Goal: Transaction & Acquisition: Purchase product/service

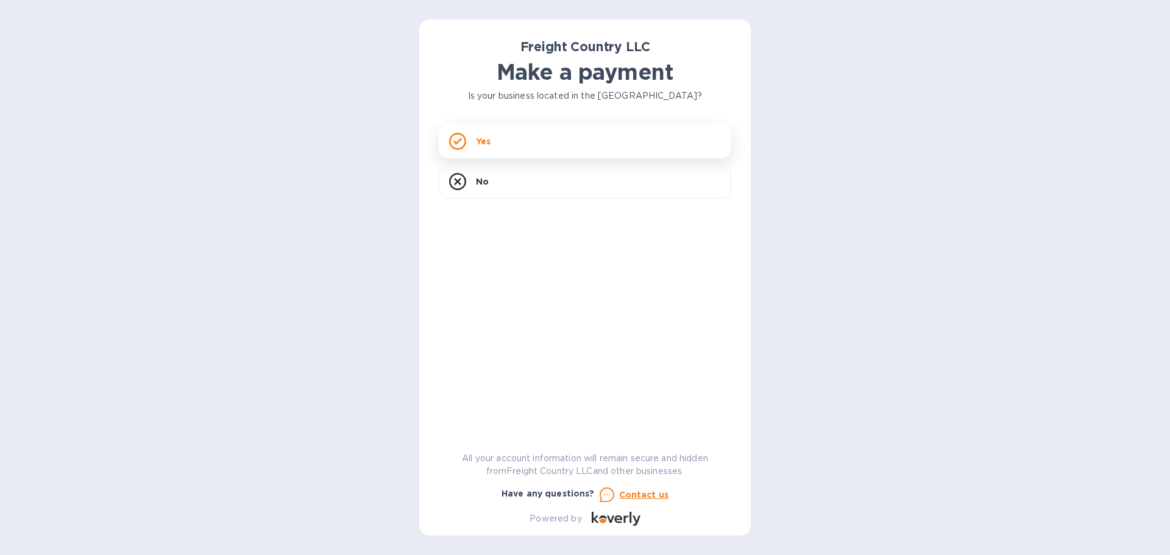
click at [491, 145] on div "Yes" at bounding box center [585, 141] width 293 height 34
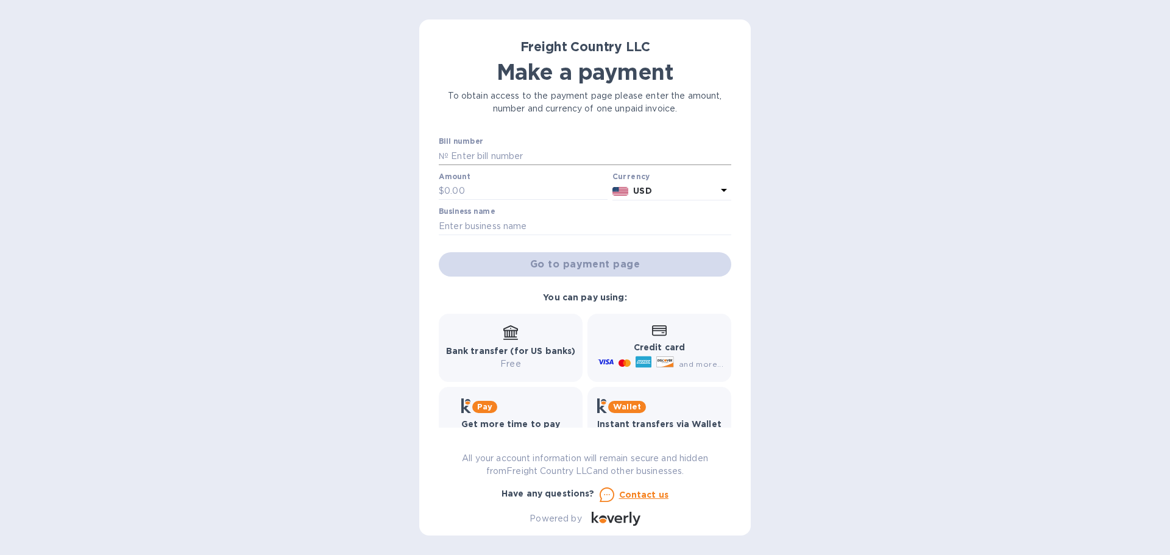
click at [486, 155] on input "text" at bounding box center [590, 156] width 283 height 18
paste input "2459"
type input "2459"
click at [484, 190] on input "text" at bounding box center [525, 191] width 163 height 18
click at [481, 190] on input "text" at bounding box center [525, 191] width 163 height 18
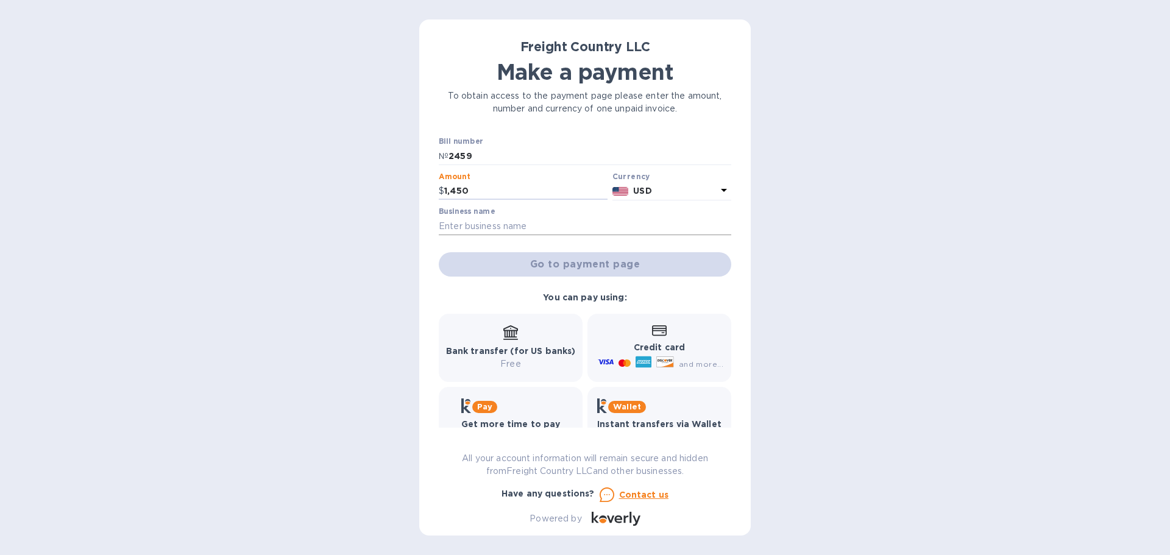
type input "1,450"
click at [499, 224] on input "text" at bounding box center [585, 226] width 293 height 18
type input "Stanly Tractor Company"
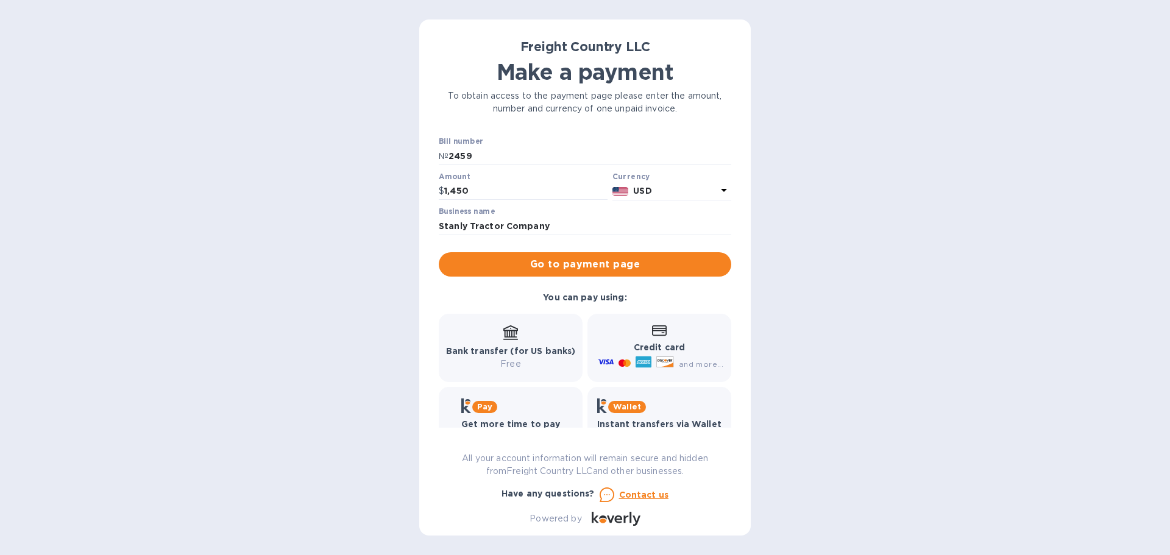
click at [548, 342] on div "Bank transfer (for US banks) Free" at bounding box center [511, 347] width 130 height 45
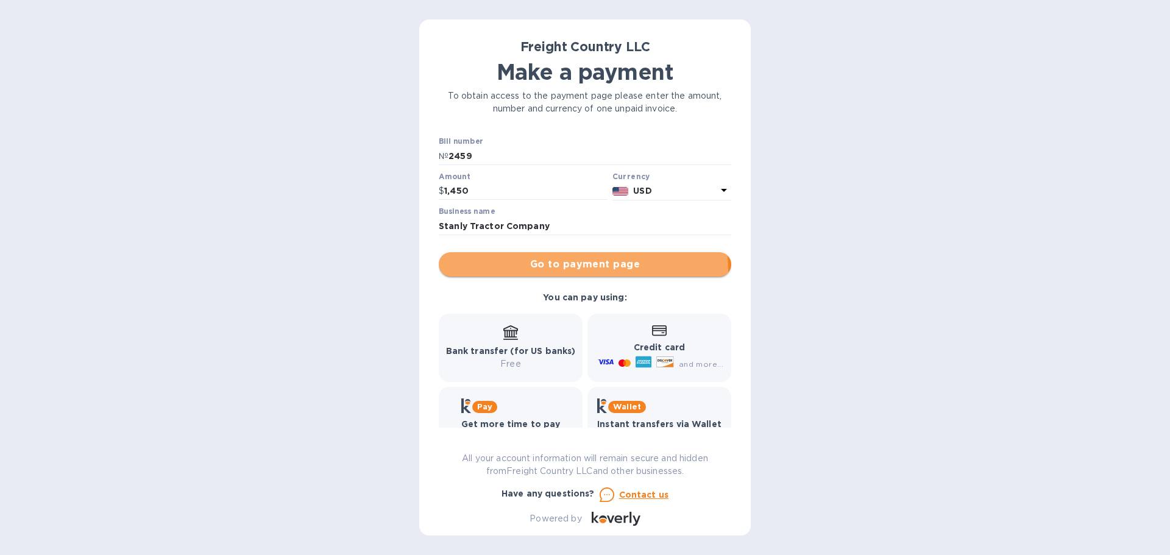
click at [578, 270] on span "Go to payment page" at bounding box center [585, 264] width 273 height 15
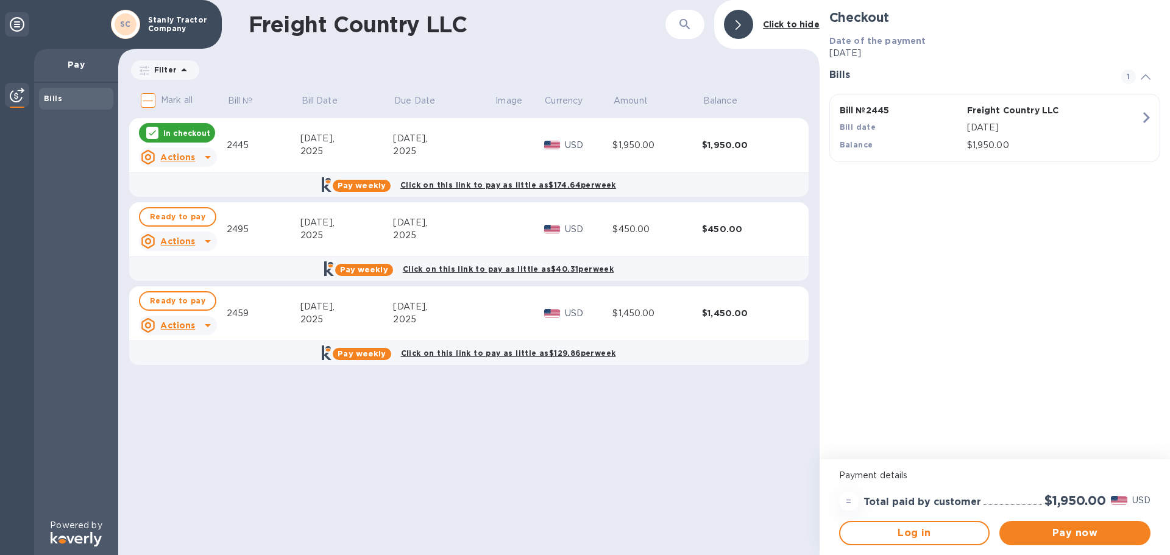
click at [149, 132] on icon at bounding box center [152, 133] width 10 height 10
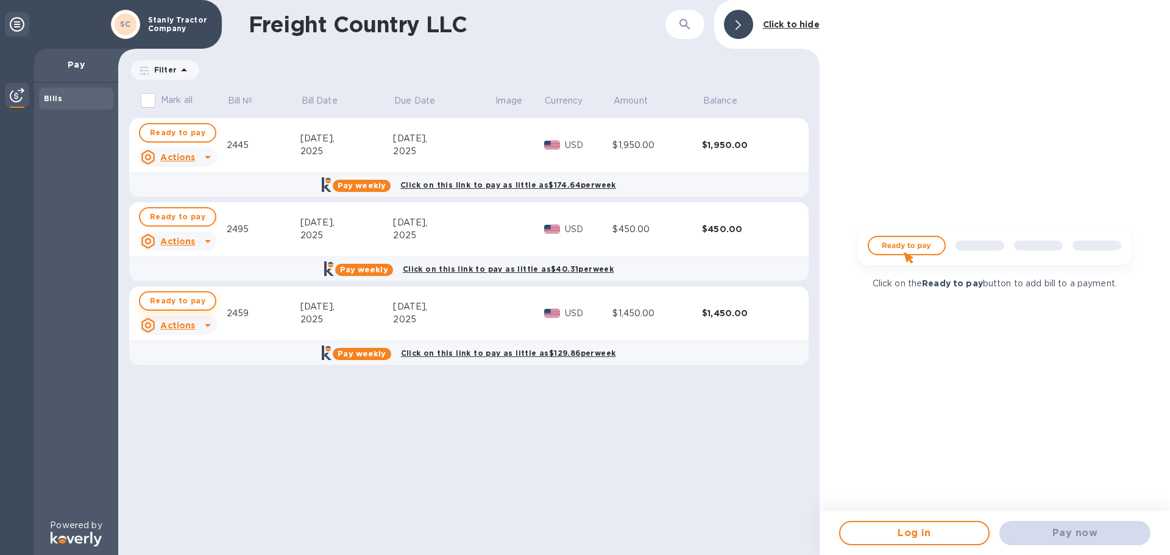
click at [160, 303] on span "Ready to pay" at bounding box center [177, 301] width 55 height 15
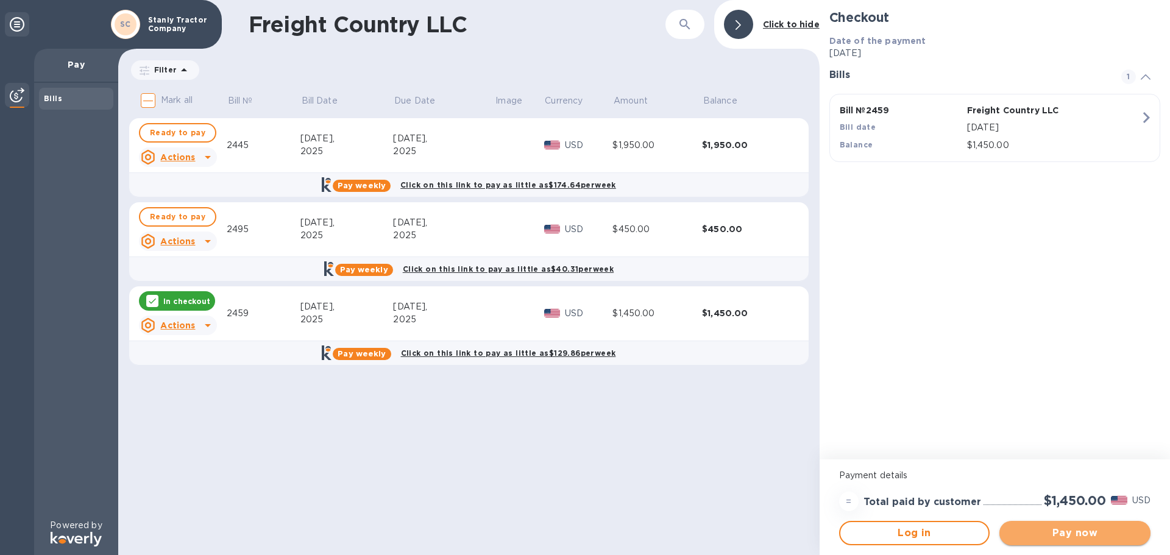
click at [1060, 538] on span "Pay now" at bounding box center [1075, 533] width 132 height 15
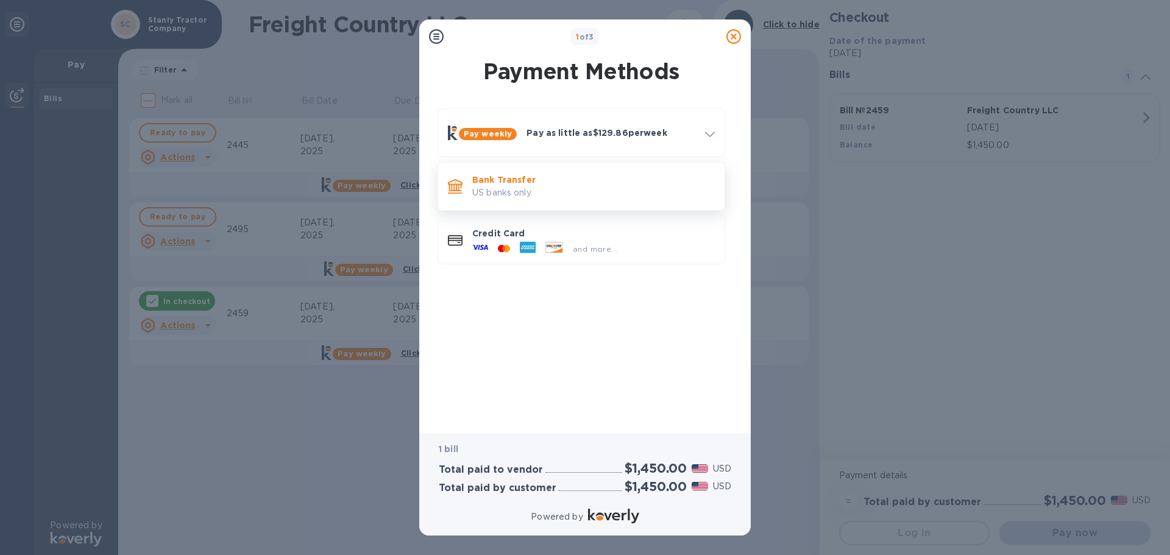
click at [599, 190] on p "US banks only." at bounding box center [593, 192] width 243 height 13
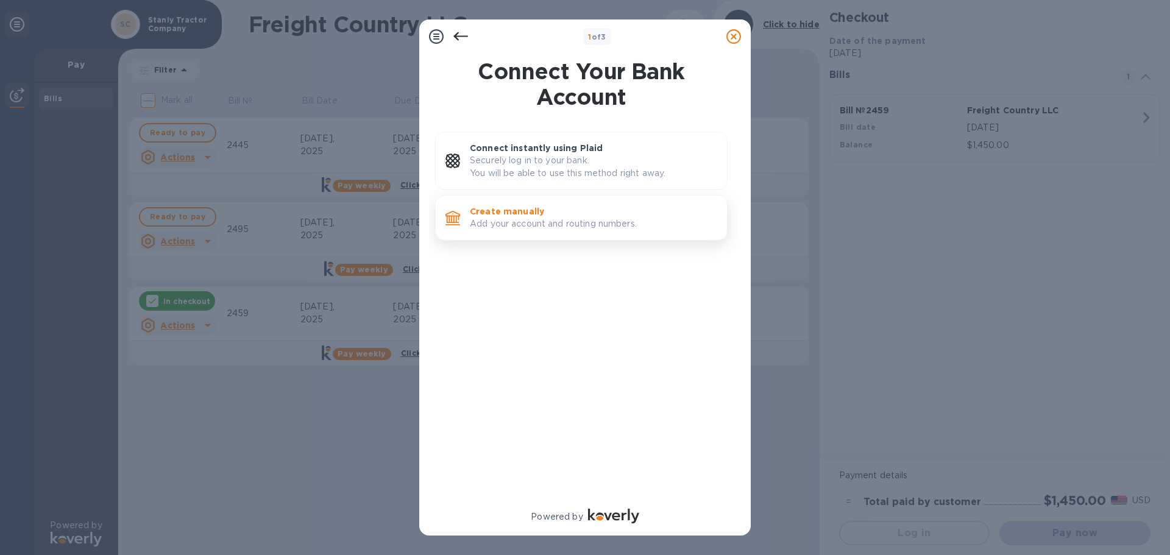
click at [598, 230] on p "Add your account and routing numbers." at bounding box center [593, 224] width 247 height 13
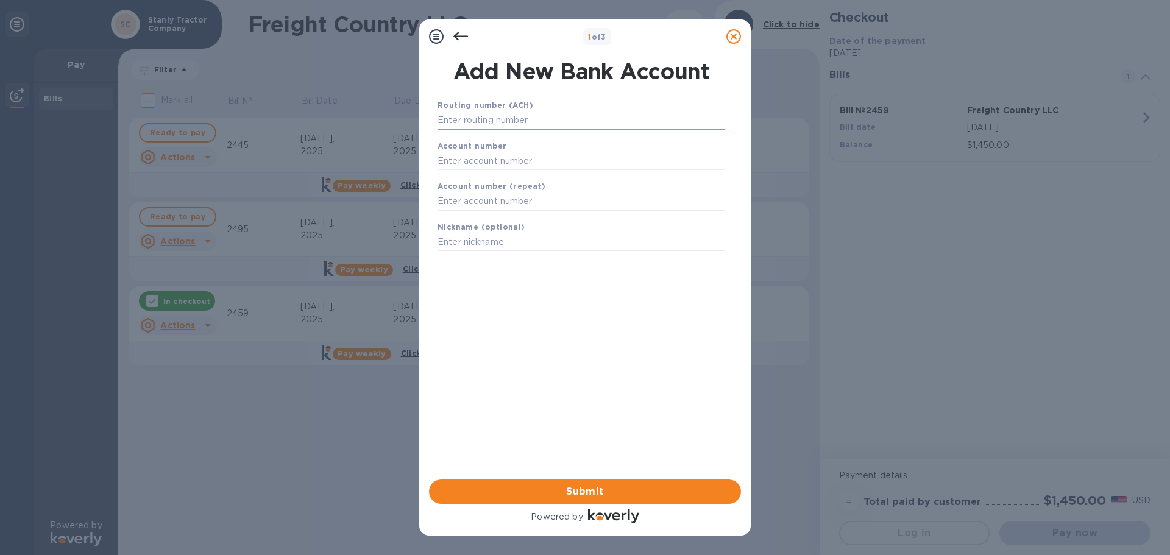
click at [523, 115] on input "text" at bounding box center [582, 121] width 288 height 18
type input "053111690"
click at [525, 219] on input "text" at bounding box center [582, 217] width 288 height 18
click at [517, 182] on input "0100" at bounding box center [582, 176] width 288 height 18
type input "0100686627"
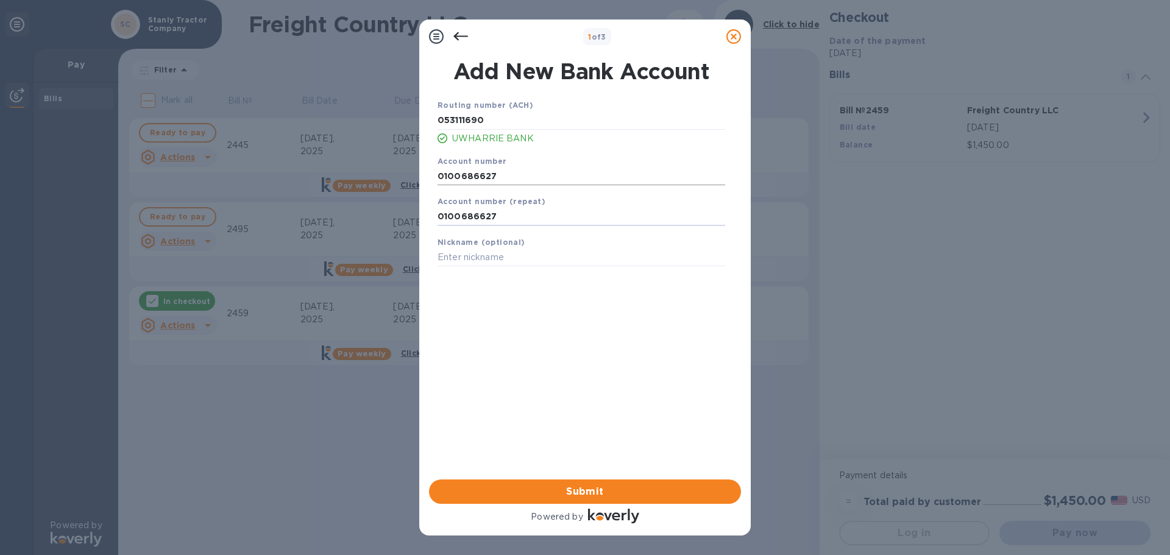
type input "0100686627"
click at [580, 486] on span "Submit" at bounding box center [585, 491] width 293 height 15
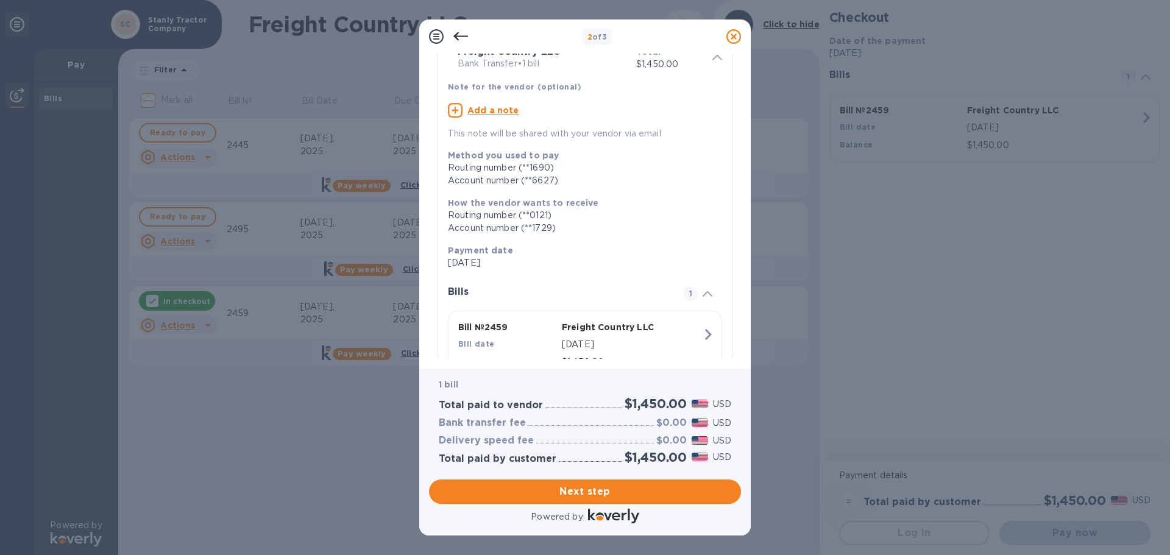
scroll to position [112, 0]
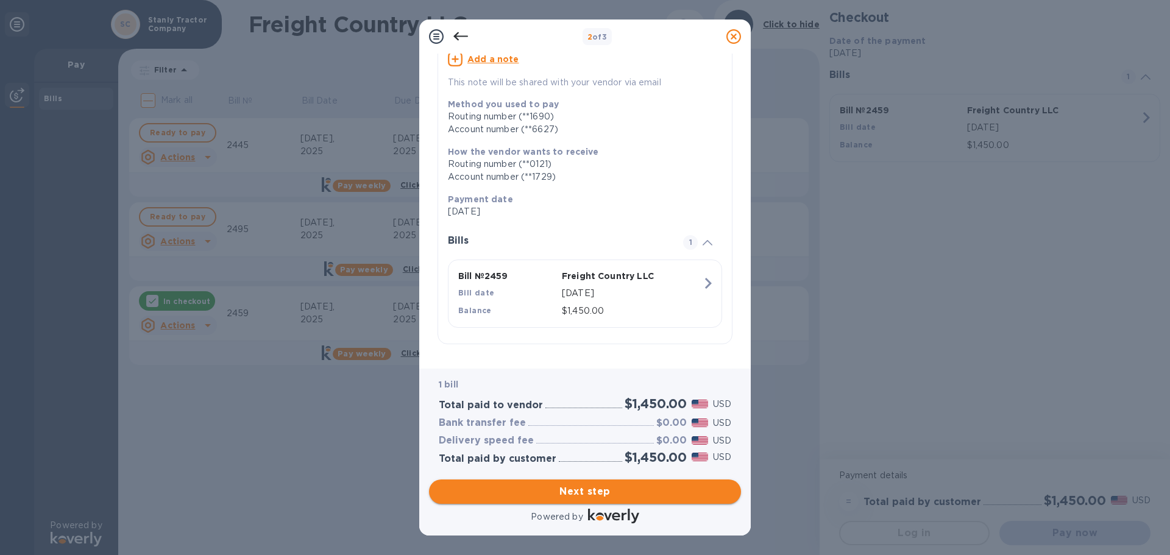
click at [628, 491] on span "Next step" at bounding box center [585, 491] width 293 height 15
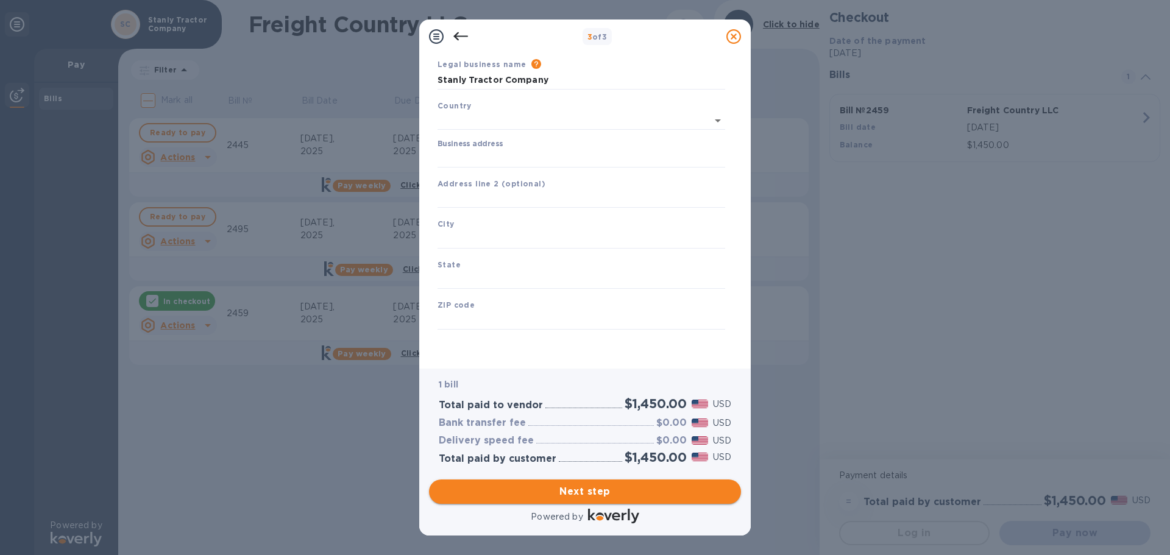
scroll to position [41, 0]
type input "[GEOGRAPHIC_DATA]"
click at [511, 154] on input "Business address" at bounding box center [582, 158] width 288 height 18
type input "[STREET_ADDRESS]"
click at [518, 247] on input "text" at bounding box center [582, 239] width 288 height 18
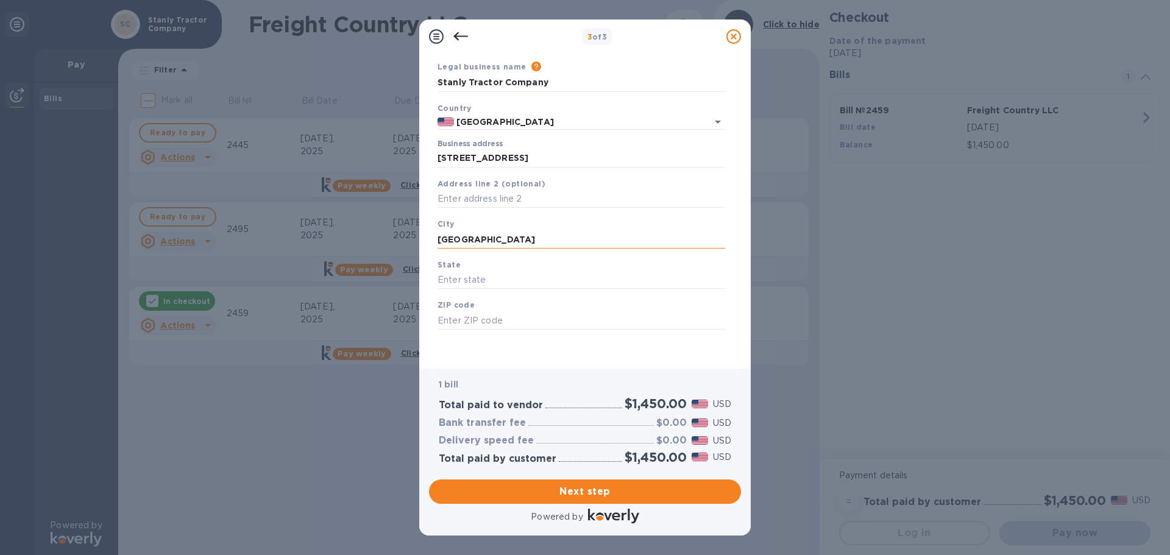
type input "[GEOGRAPHIC_DATA]"
type input "NC"
type input "28127"
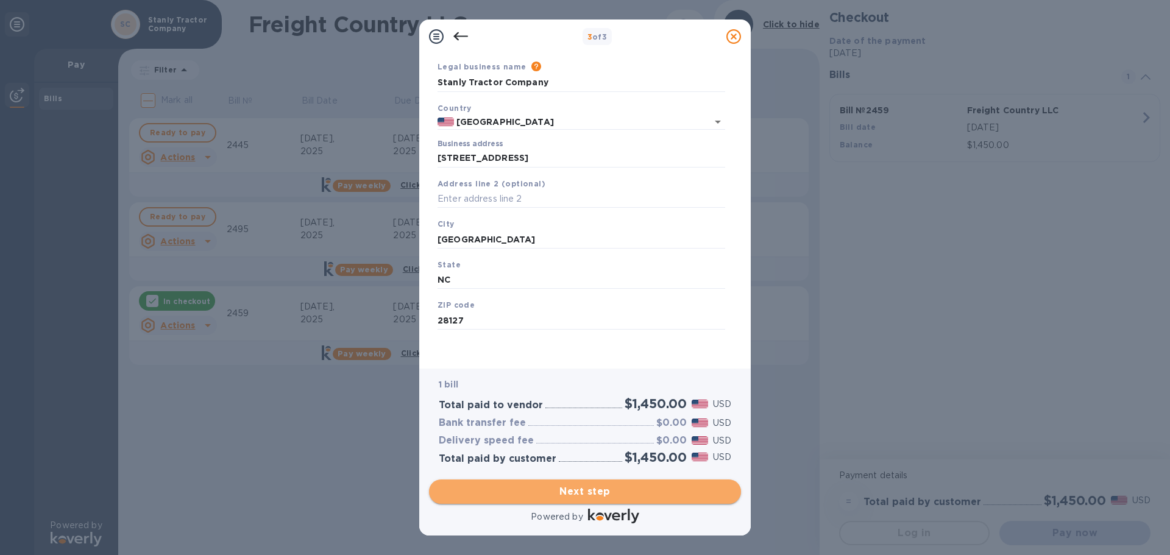
click at [612, 494] on span "Next step" at bounding box center [585, 491] width 293 height 15
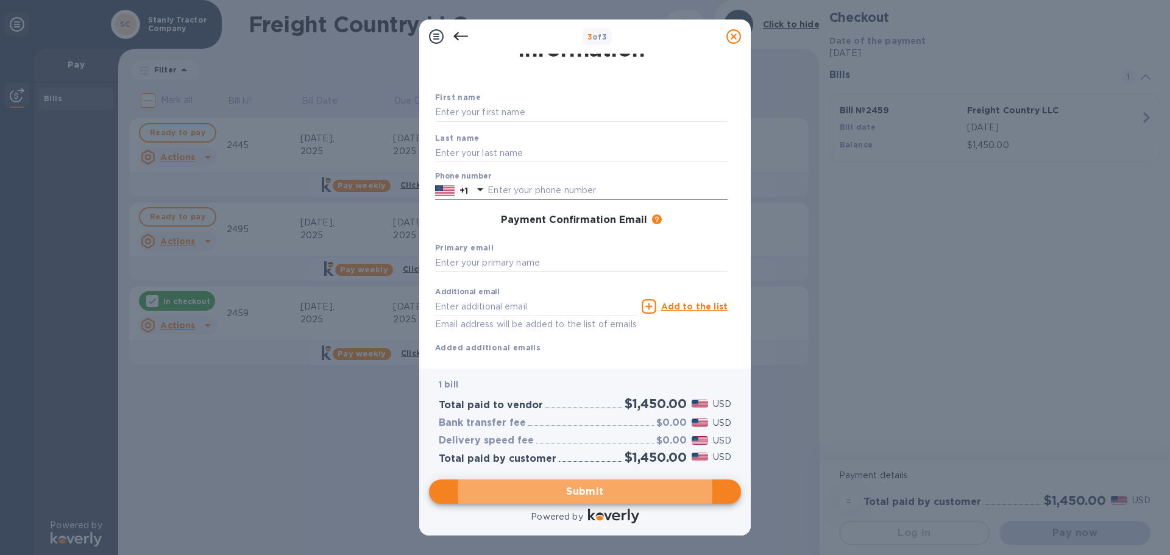
click at [614, 199] on input "text" at bounding box center [608, 191] width 240 height 18
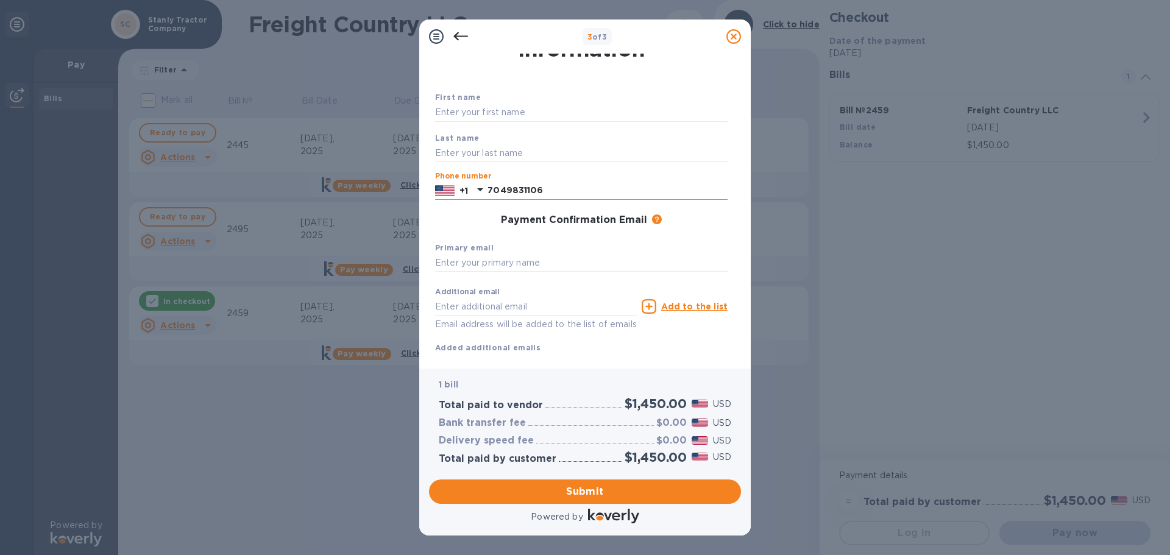
type input "7049831106"
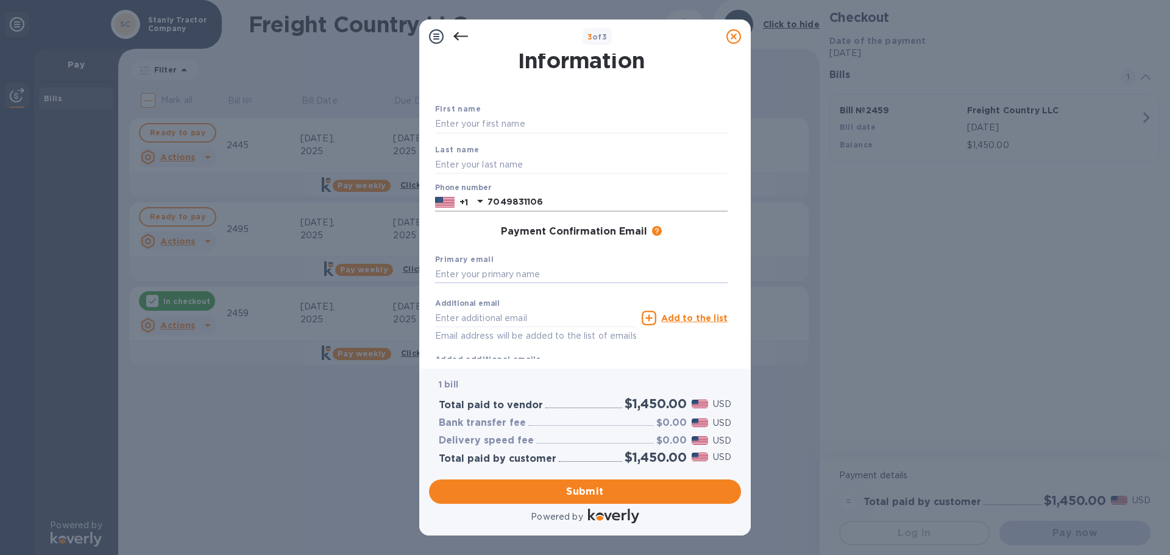
scroll to position [69, 0]
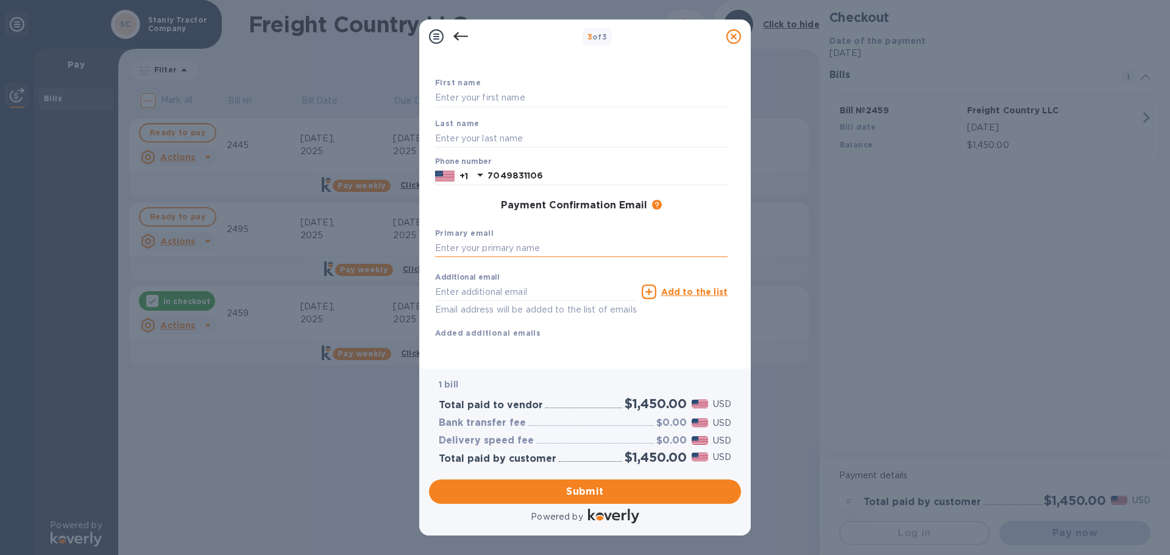
click at [562, 240] on input "text" at bounding box center [581, 249] width 293 height 18
type input "[PERSON_NAME][EMAIL_ADDRESS][DOMAIN_NAME]"
click at [605, 490] on span "Submit" at bounding box center [585, 491] width 293 height 15
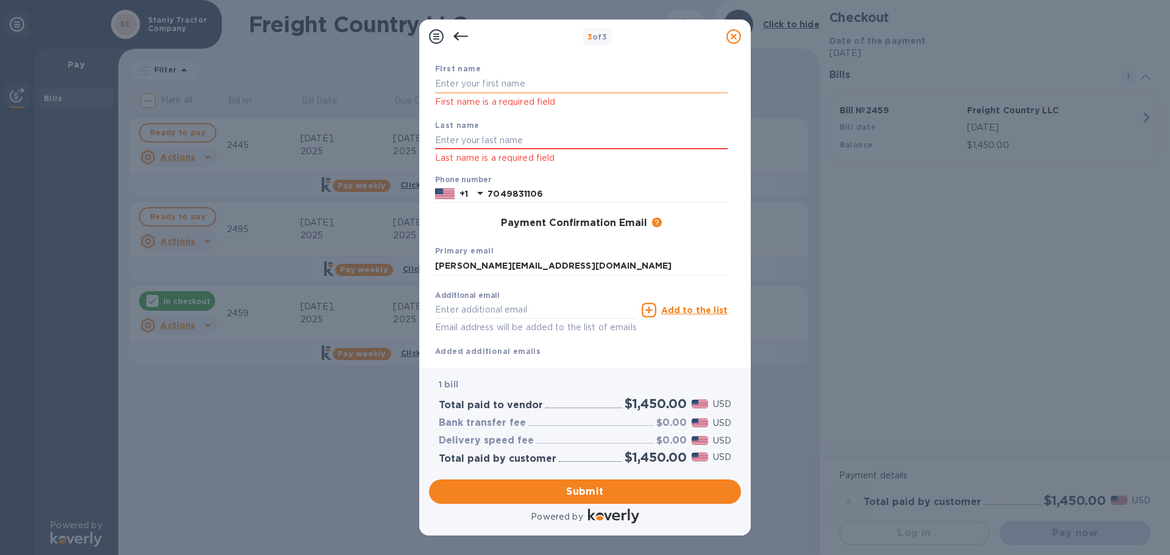
click at [533, 82] on input "text" at bounding box center [581, 84] width 293 height 18
type input "[PERSON_NAME]"
click at [725, 180] on div "Phone number [PHONE_NUMBER]" at bounding box center [581, 190] width 293 height 28
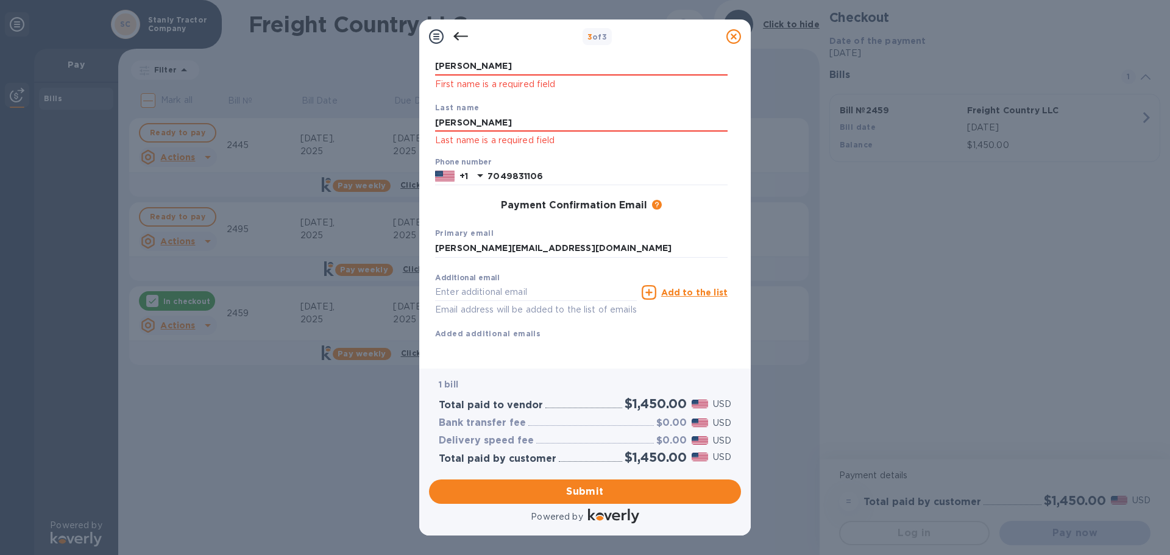
scroll to position [102, 0]
click at [642, 483] on button "Submit" at bounding box center [585, 492] width 312 height 24
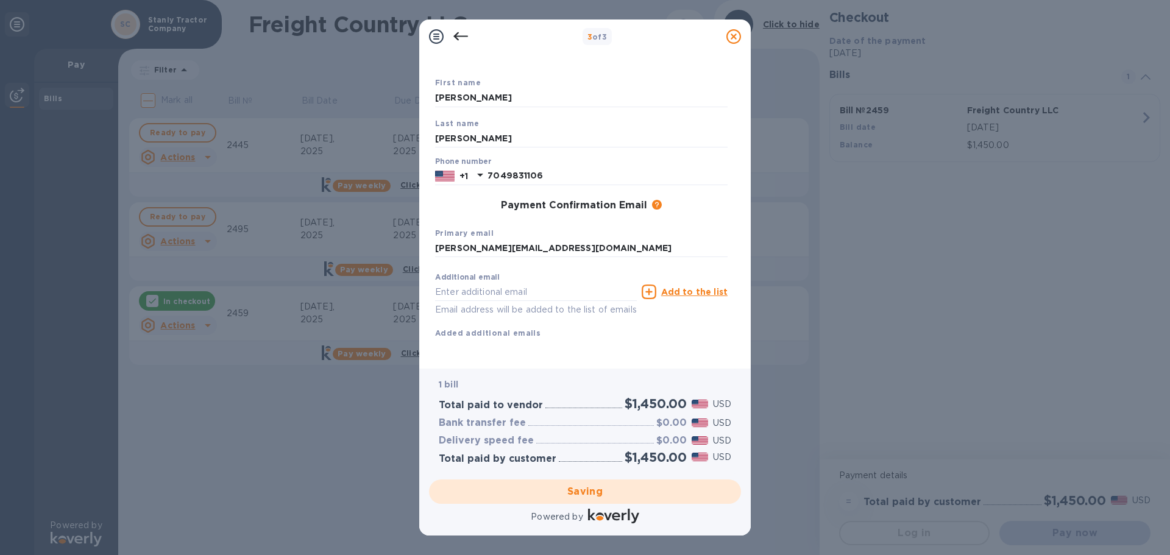
scroll to position [0, 0]
